Goal: Navigation & Orientation: Find specific page/section

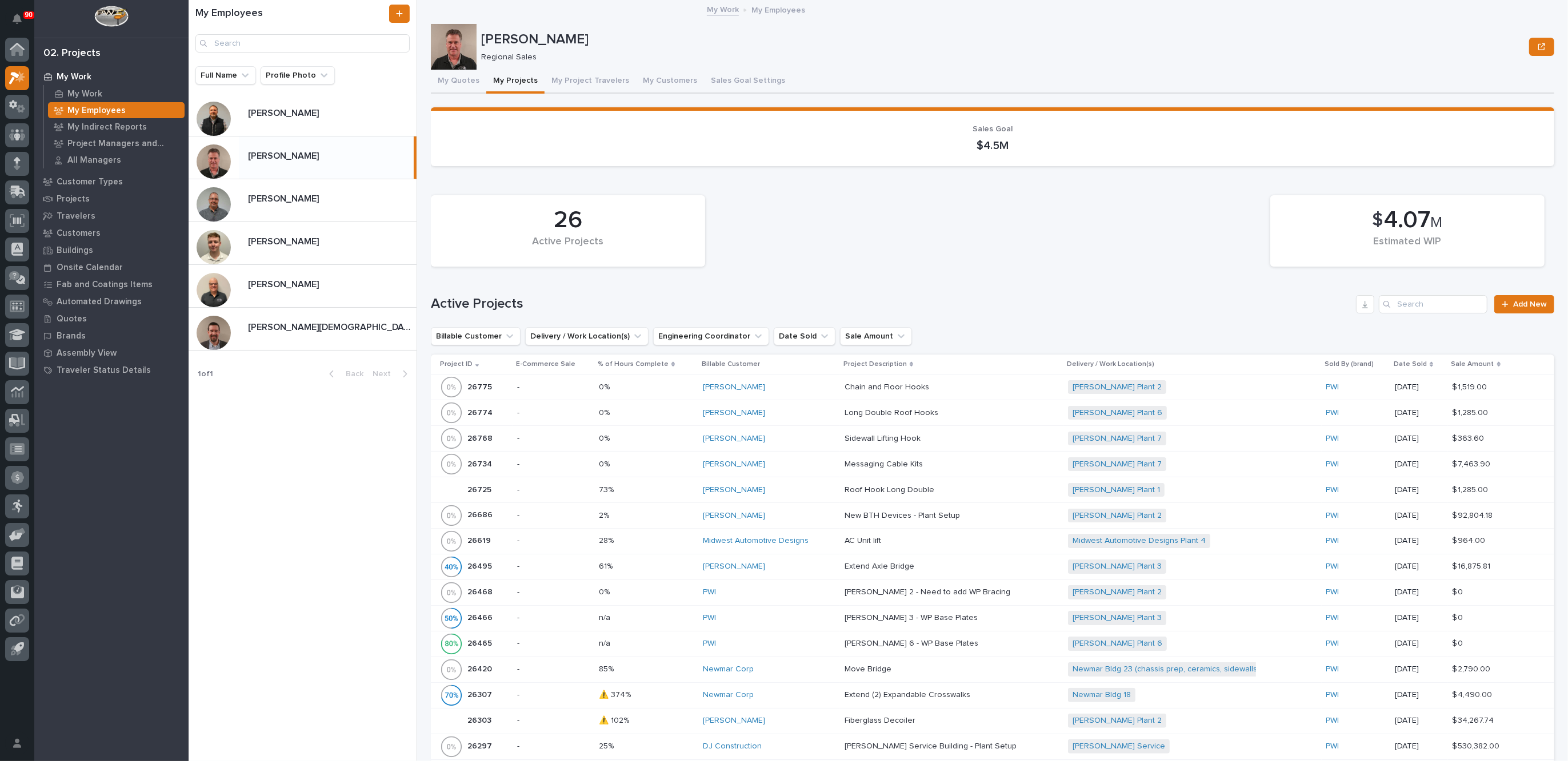
click at [77, 75] on p "My Work" at bounding box center [74, 77] width 35 height 10
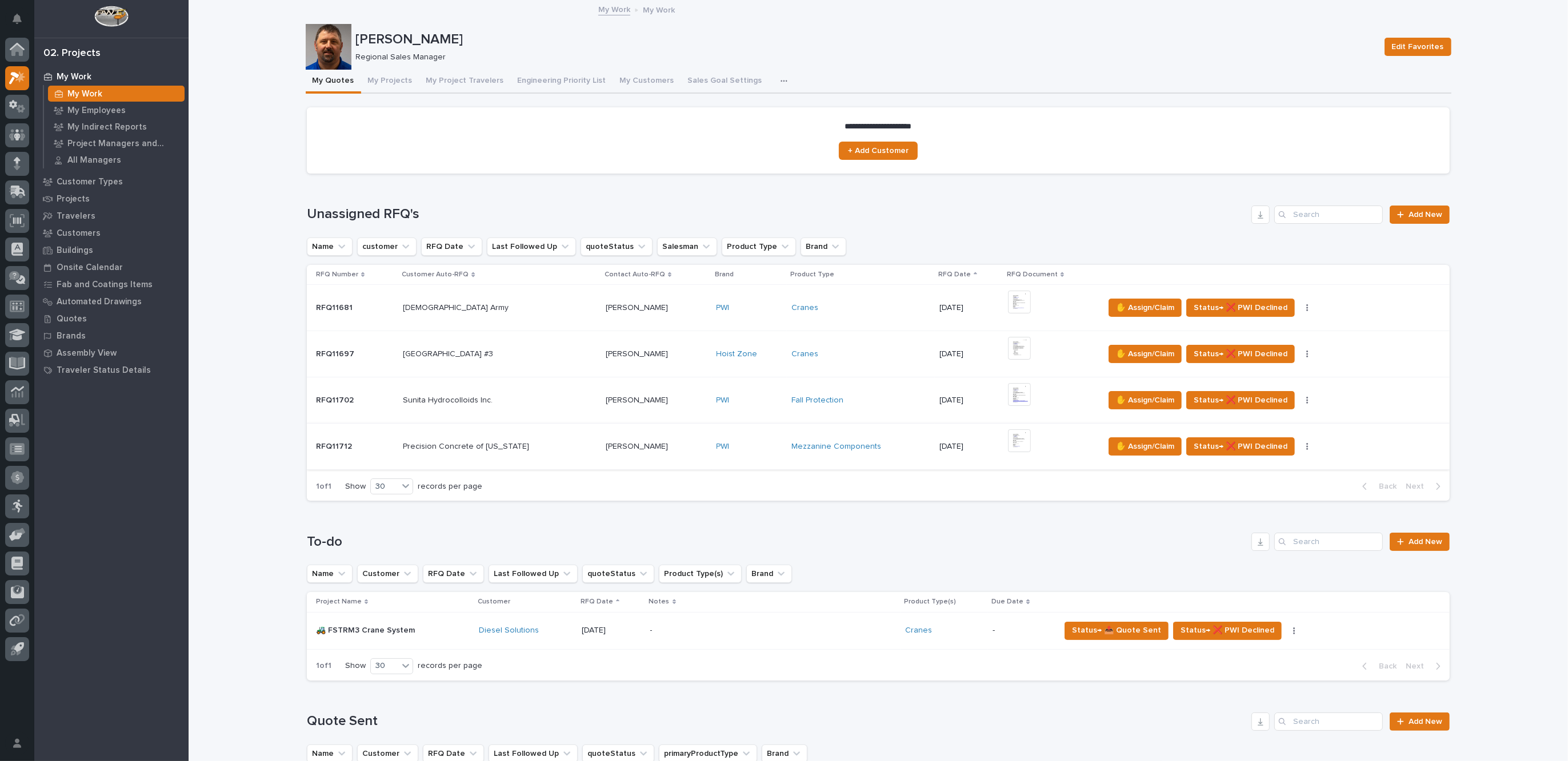
click at [1014, 441] on img at bounding box center [1019, 441] width 23 height 23
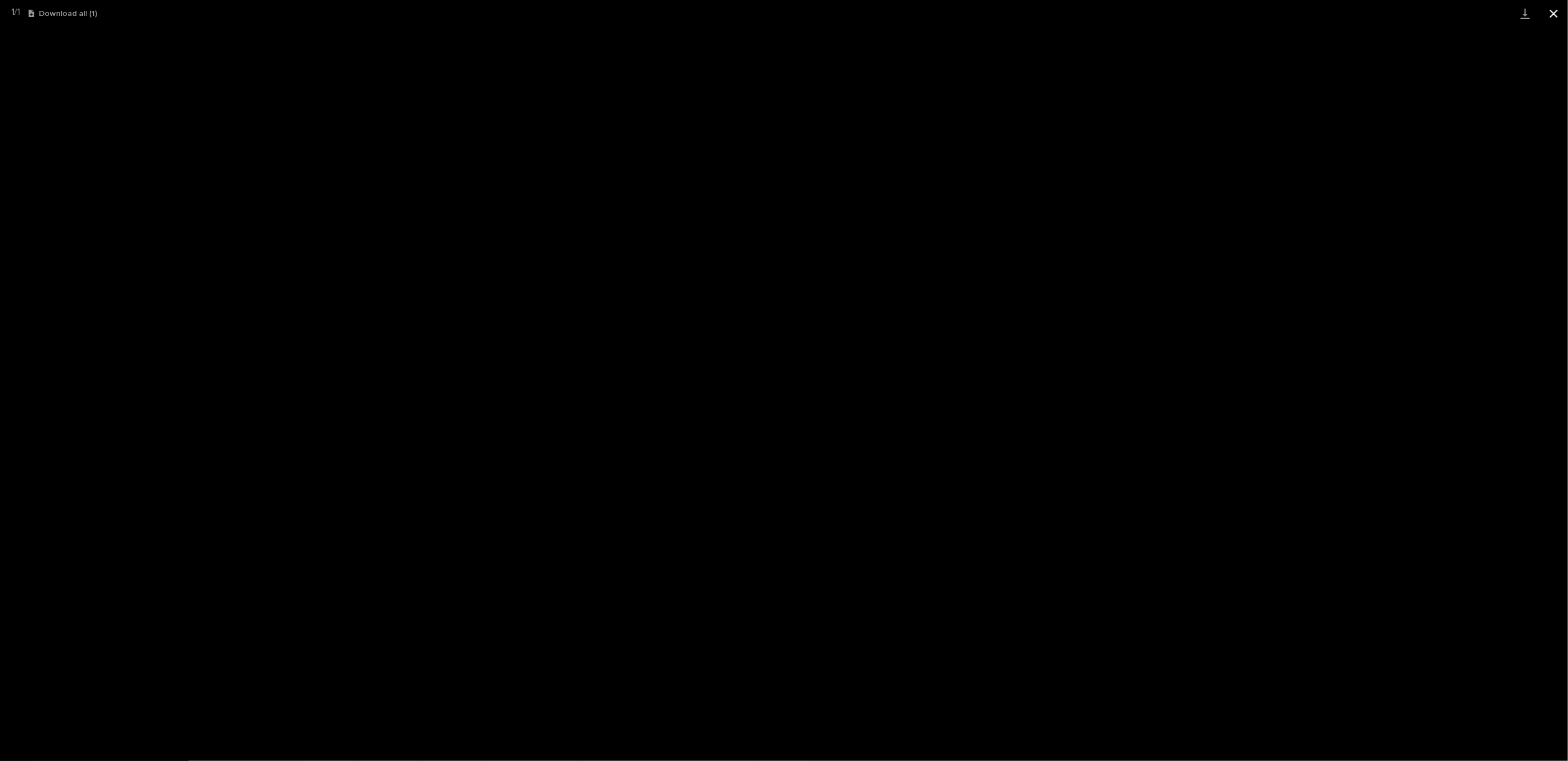
click at [1556, 16] on button "Close gallery" at bounding box center [1554, 13] width 29 height 27
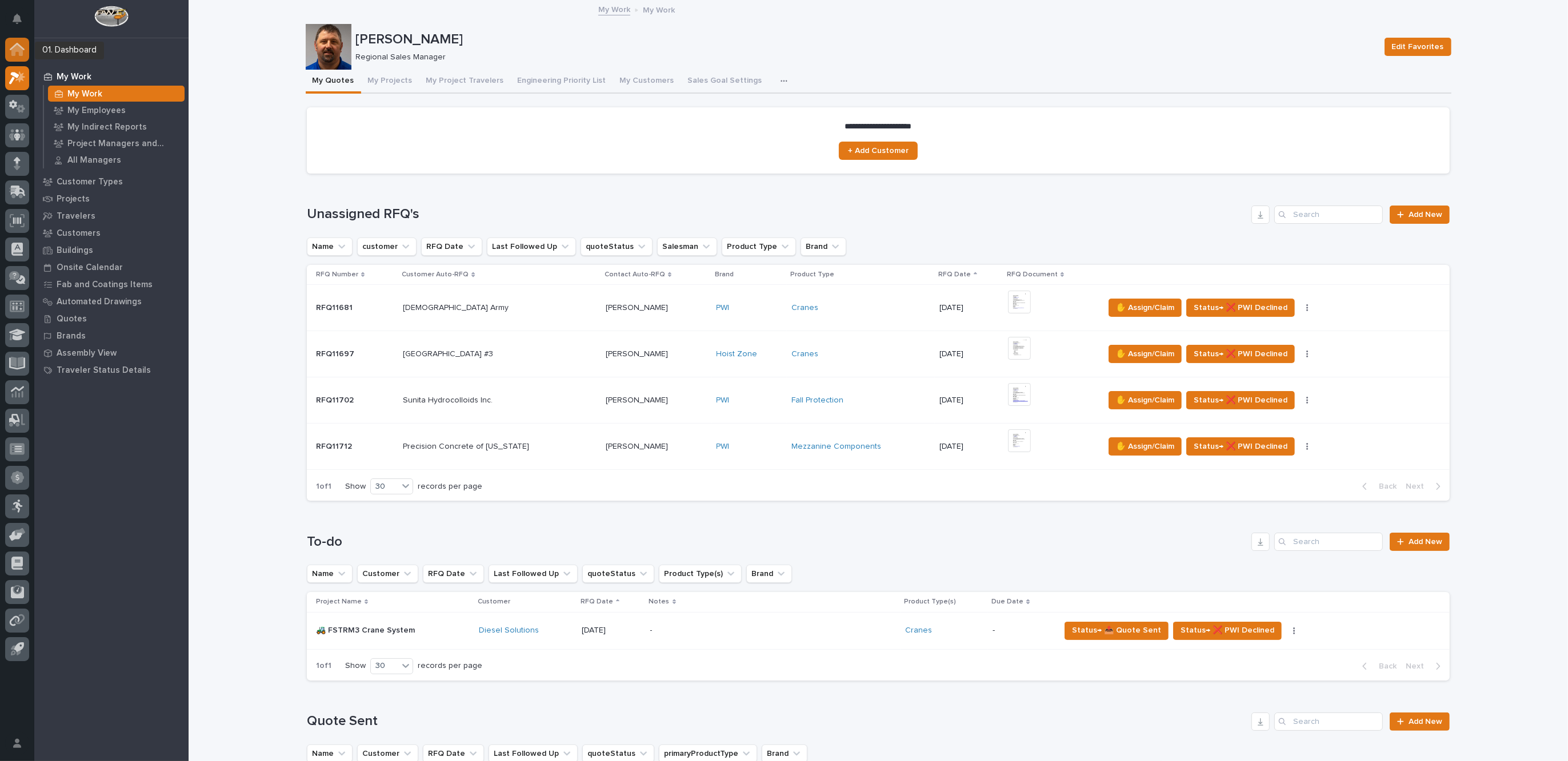
click at [18, 51] on icon at bounding box center [17, 50] width 12 height 12
